Goal: Information Seeking & Learning: Learn about a topic

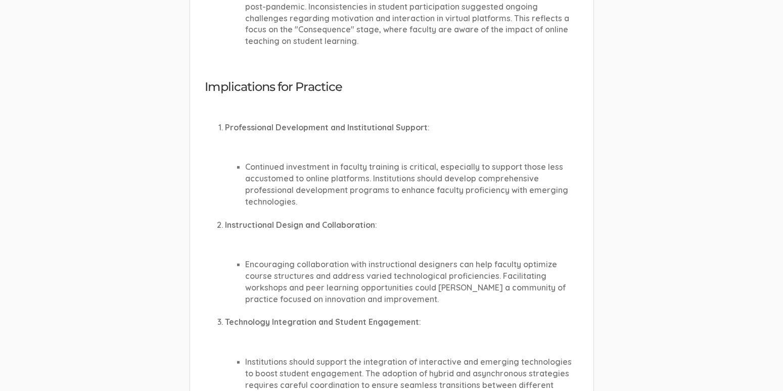
scroll to position [730, 0]
click at [230, 148] on ul "Continued investment in faculty training is critical, especially to support tho…" at bounding box center [401, 177] width 353 height 58
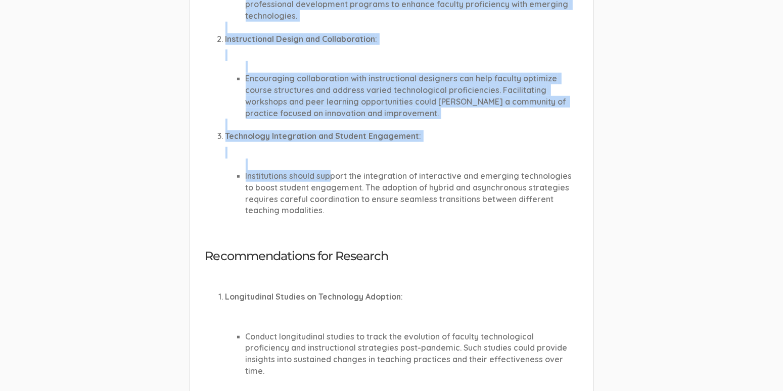
scroll to position [954, 0]
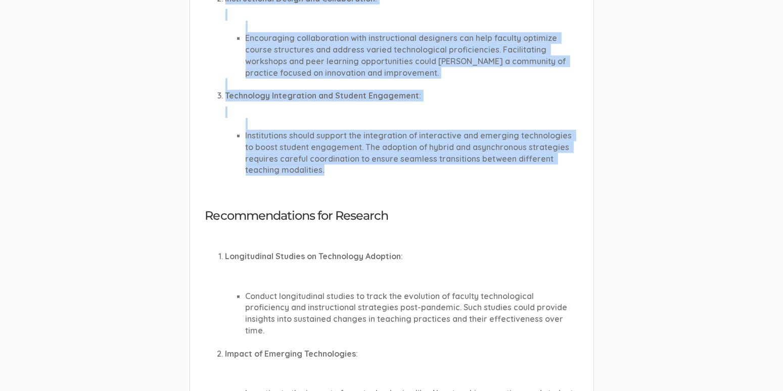
drag, startPoint x: 219, startPoint y: 112, endPoint x: 377, endPoint y: 161, distance: 166.1
click at [314, 161] on ol "Professional Development and Institutional Support : Continued investment in fa…" at bounding box center [391, 36] width 373 height 304
copy ol "Professional Development and Institutional Support : Continued investment in fa…"
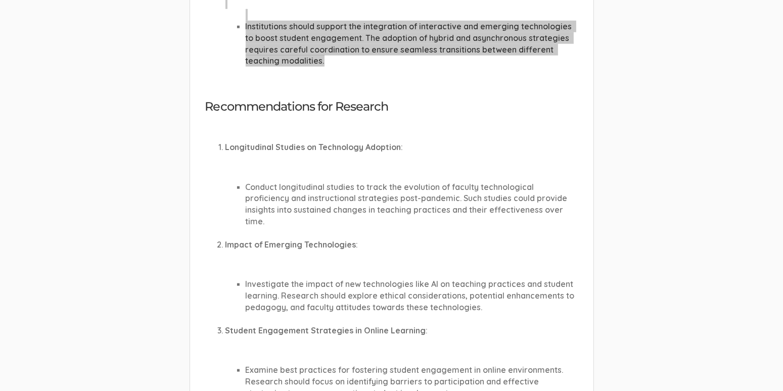
scroll to position [1235, 0]
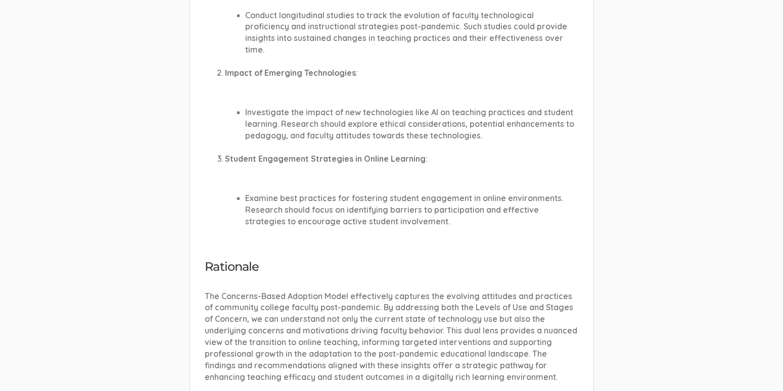
click at [314, 181] on ul "Examine best practices for fostering student engagement in online environments.…" at bounding box center [401, 204] width 353 height 46
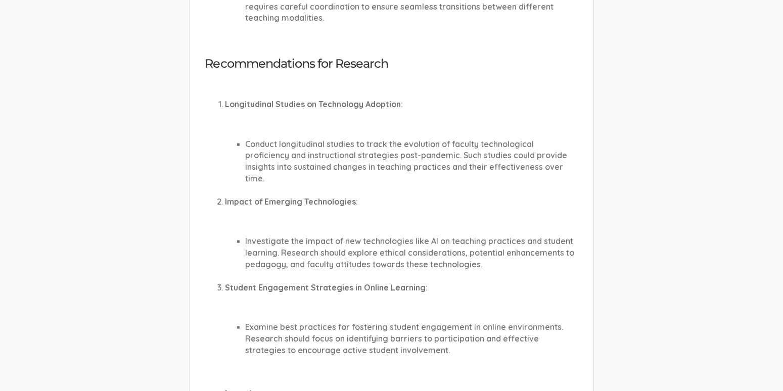
scroll to position [1123, 0]
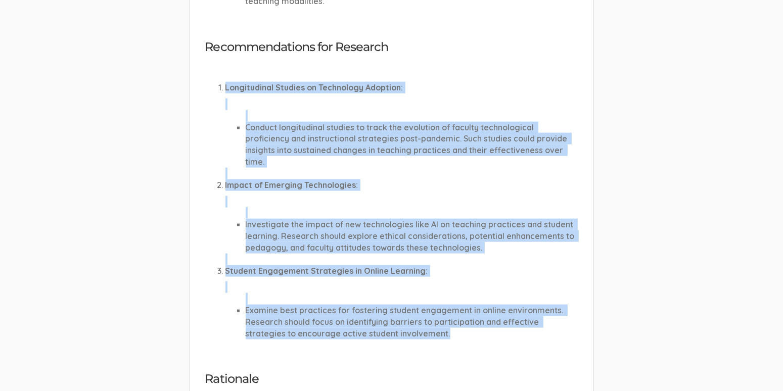
drag, startPoint x: 217, startPoint y: 75, endPoint x: 447, endPoint y: 305, distance: 324.8
click at [314, 305] on ol "Longitudinal Studies on Technology Adoption : Conduct longitudinal studies to t…" at bounding box center [391, 210] width 373 height 280
copy ol "Longitudinal Studies on Technology Adoption : Conduct longitudinal studies to t…"
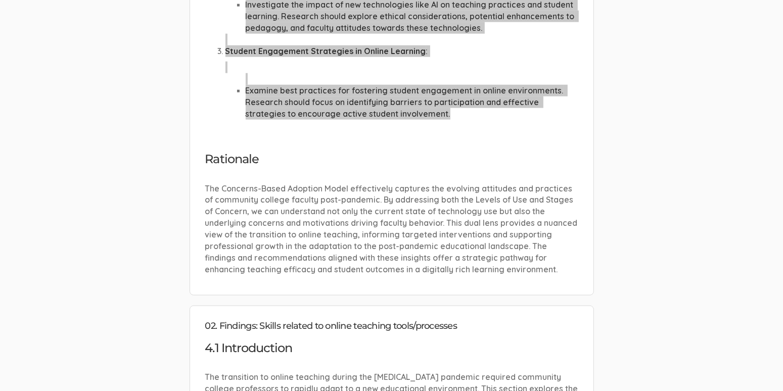
scroll to position [1347, 0]
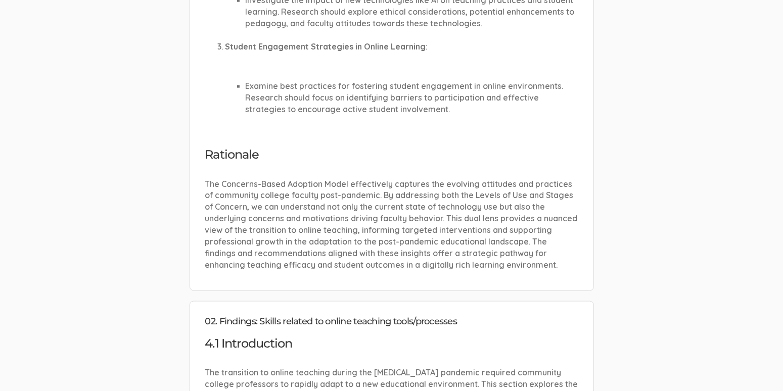
click at [275, 194] on p "The Concerns-Based Adoption Model effectively captures the evolving attitudes a…" at bounding box center [391, 224] width 373 height 92
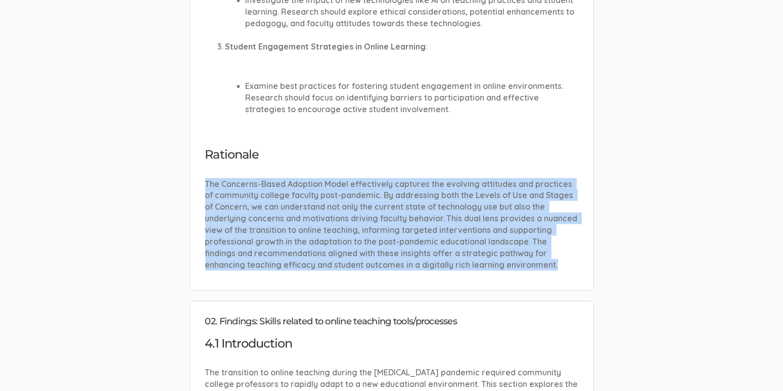
drag, startPoint x: 477, startPoint y: 240, endPoint x: 207, endPoint y: 161, distance: 281.7
click at [207, 178] on p "The Concerns-Based Adoption Model effectively captures the evolving attitudes a…" at bounding box center [391, 224] width 373 height 92
copy p "The Concerns-Based Adoption Model effectively captures the evolving attitudes a…"
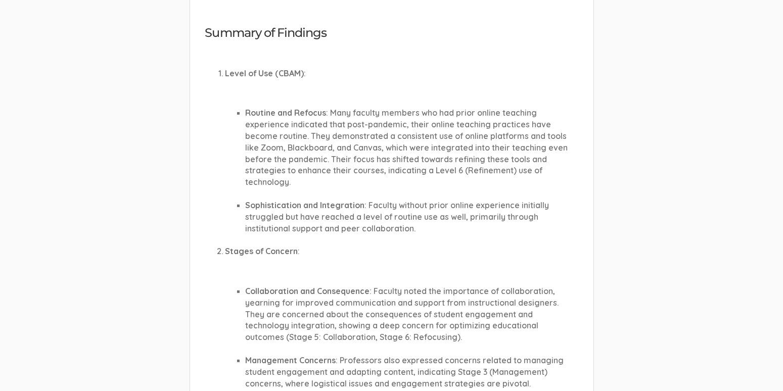
scroll to position [0, 0]
